Goal: Check status: Check status

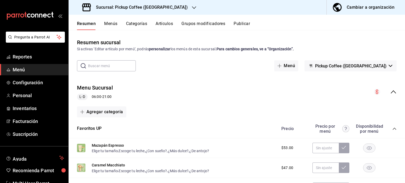
scroll to position [534, 0]
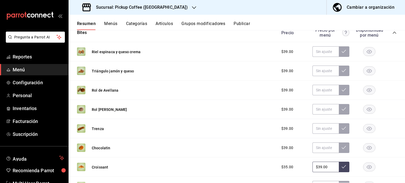
click at [40, 14] on icon "mailbox folders" at bounding box center [40, 16] width 3 height 4
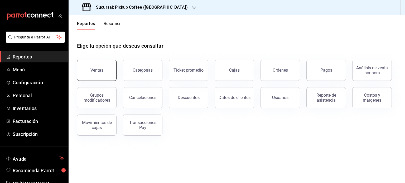
drag, startPoint x: 111, startPoint y: 67, endPoint x: 113, endPoint y: 58, distance: 8.6
click at [111, 67] on button "Ventas" at bounding box center [97, 70] width 40 height 21
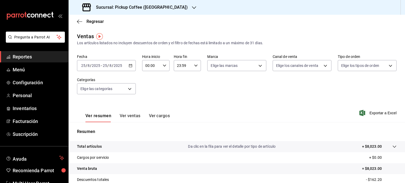
click at [160, 6] on div "Sucursal: Pickup Coffee ([GEOGRAPHIC_DATA])" at bounding box center [136, 7] width 126 height 15
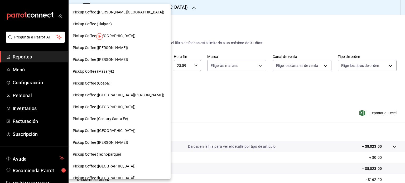
click at [114, 82] on div "Pickup Coffee (Coapa)" at bounding box center [120, 84] width 94 height 6
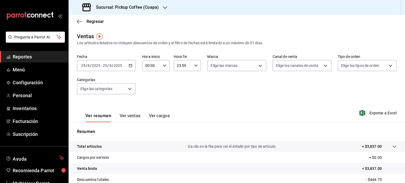
click at [121, 66] on input "2025" at bounding box center [117, 66] width 9 height 4
click at [129, 66] on icon "button" at bounding box center [131, 66] width 4 height 4
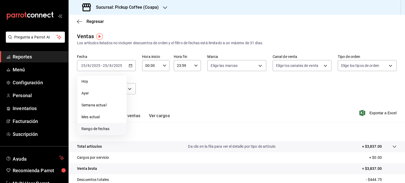
click at [101, 130] on span "Rango de fechas" at bounding box center [102, 129] width 41 height 6
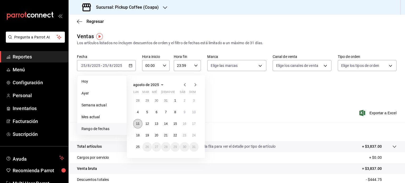
click at [138, 125] on abbr "11" at bounding box center [137, 124] width 3 height 4
click at [192, 123] on abbr "17" at bounding box center [193, 124] width 3 height 4
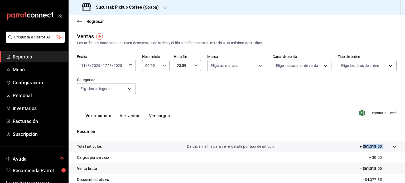
drag, startPoint x: 379, startPoint y: 146, endPoint x: 360, endPoint y: 149, distance: 19.2
click at [360, 149] on tr "Total artículos Da clic en la fila para ver el detalle por tipo de artículo + $…" at bounding box center [237, 146] width 337 height 11
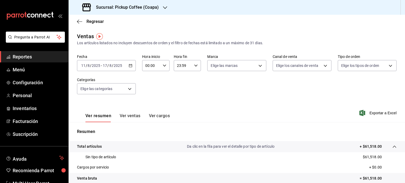
click at [159, 9] on div "Sucursal: Pickup Coffee (Coapa)" at bounding box center [121, 7] width 97 height 15
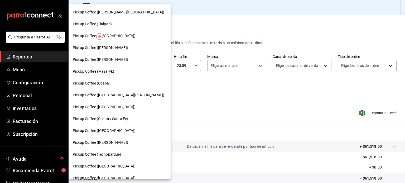
click at [129, 66] on div "PickUp Coffee (Masaryk)" at bounding box center [120, 72] width 102 height 12
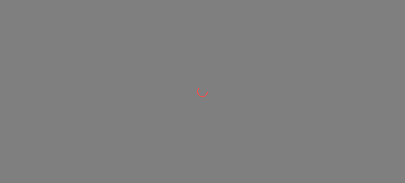
click at [129, 64] on div at bounding box center [202, 91] width 405 height 183
click at [130, 66] on div at bounding box center [202, 91] width 405 height 183
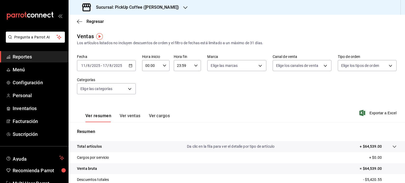
click at [161, 6] on h3 "Sucursal: PickUp Coffee ([PERSON_NAME])" at bounding box center [135, 7] width 87 height 6
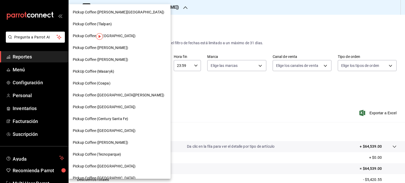
click at [163, 7] on div at bounding box center [202, 91] width 405 height 183
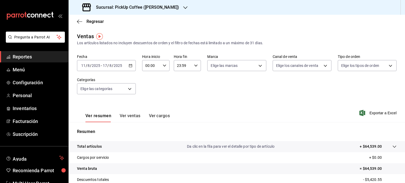
click at [165, 8] on div "Sucursal: PickUp Coffee ([PERSON_NAME])" at bounding box center [131, 7] width 117 height 15
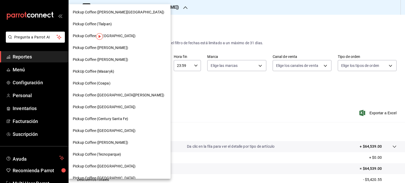
click at [165, 8] on div at bounding box center [202, 91] width 405 height 183
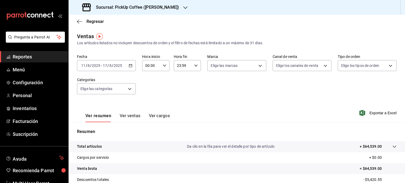
click at [165, 8] on div "Pickup Coffee ([PERSON_NAME][GEOGRAPHIC_DATA]) Pickup Coffee (Tlalpan) Pickup C…" at bounding box center [202, 91] width 405 height 183
click at [165, 8] on div "Sucursal: PickUp Coffee ([PERSON_NAME])" at bounding box center [131, 7] width 117 height 15
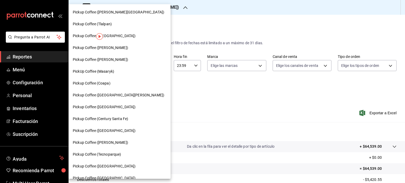
click at [165, 8] on div at bounding box center [202, 91] width 405 height 183
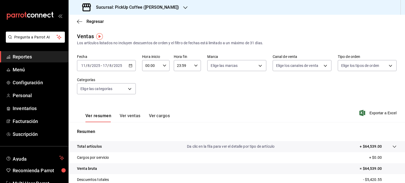
click at [165, 8] on div "Pickup Coffee ([PERSON_NAME][GEOGRAPHIC_DATA]) Pickup Coffee (Tlalpan) Pickup C…" at bounding box center [202, 91] width 405 height 183
drag, startPoint x: 165, startPoint y: 8, endPoint x: 218, endPoint y: 2, distance: 53.6
click at [178, 8] on div "Sucursal: PickUp Coffee ([PERSON_NAME])" at bounding box center [237, 7] width 337 height 15
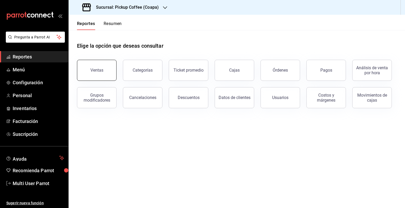
click at [84, 79] on button "Ventas" at bounding box center [97, 70] width 40 height 21
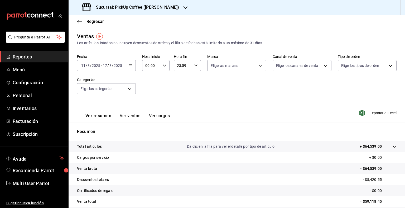
click at [164, 8] on div "Sucursal: PickUp Coffee ([PERSON_NAME])" at bounding box center [131, 7] width 117 height 15
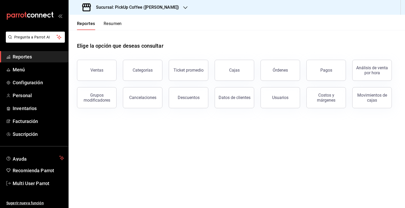
click at [110, 26] on button "Resumen" at bounding box center [113, 25] width 18 height 9
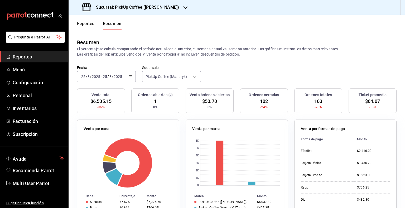
click at [88, 25] on button "Reportes" at bounding box center [85, 25] width 17 height 9
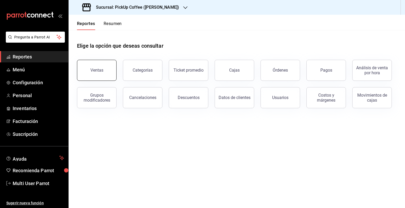
click at [101, 70] on div "Ventas" at bounding box center [96, 70] width 13 height 5
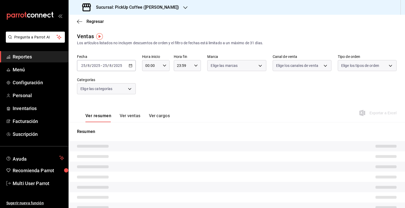
click at [166, 7] on div "Sucursal: PickUp Coffee ([PERSON_NAME])" at bounding box center [131, 7] width 117 height 15
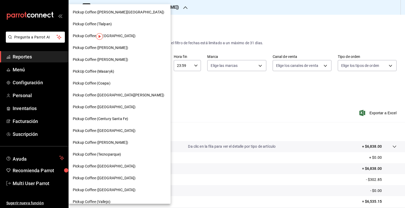
click at [106, 85] on span "Pickup Coffee (Coapa)" at bounding box center [92, 84] width 38 height 6
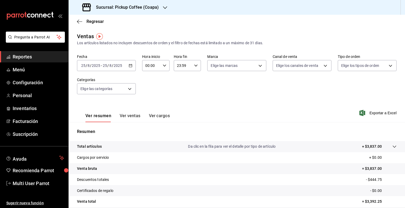
click at [126, 61] on div "2025-08-25 25 / 8 / 2025 - 2025-08-25 25 / 8 / 2025" at bounding box center [106, 65] width 59 height 11
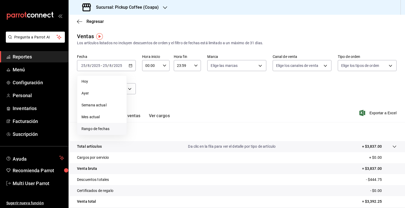
click at [97, 125] on li "Rango de fechas" at bounding box center [101, 129] width 49 height 12
click at [140, 134] on button "18" at bounding box center [137, 135] width 9 height 9
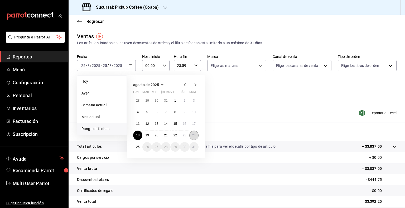
click at [195, 134] on abbr "24" at bounding box center [193, 136] width 3 height 4
